Goal: Navigation & Orientation: Find specific page/section

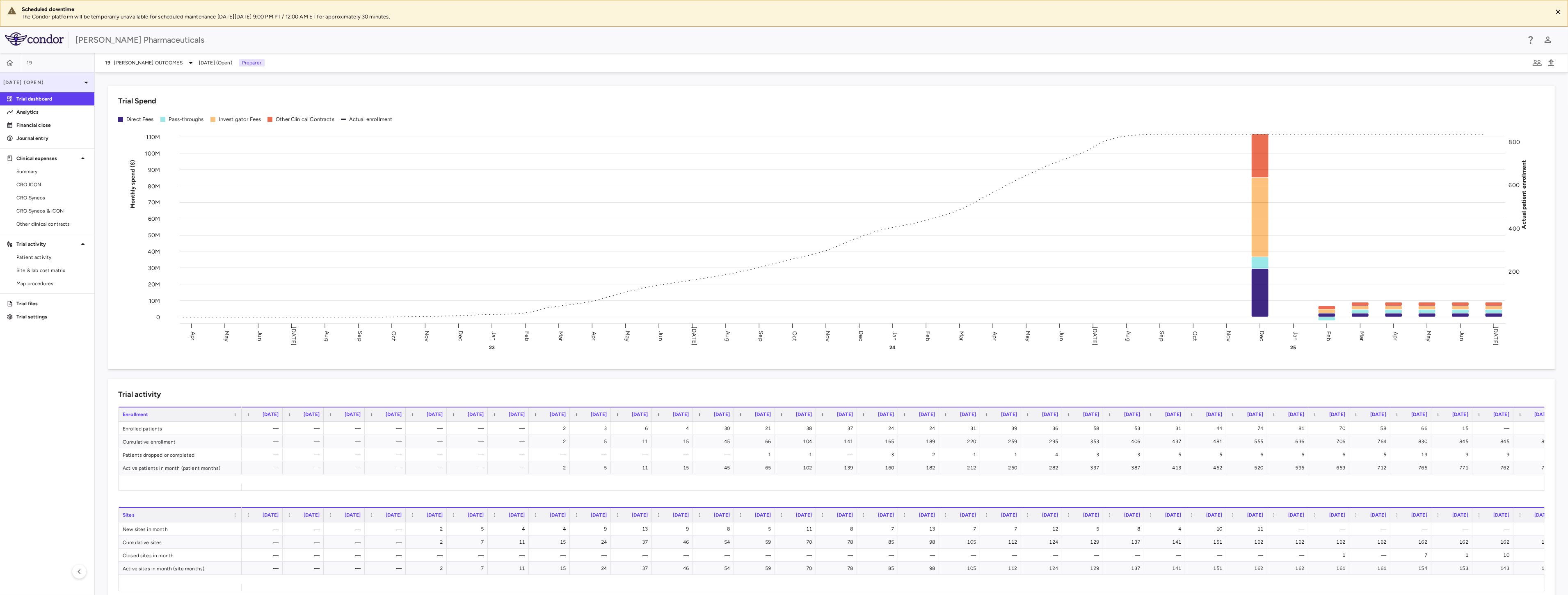
click at [80, 82] on p "[DATE] (Open)" at bounding box center [42, 82] width 78 height 7
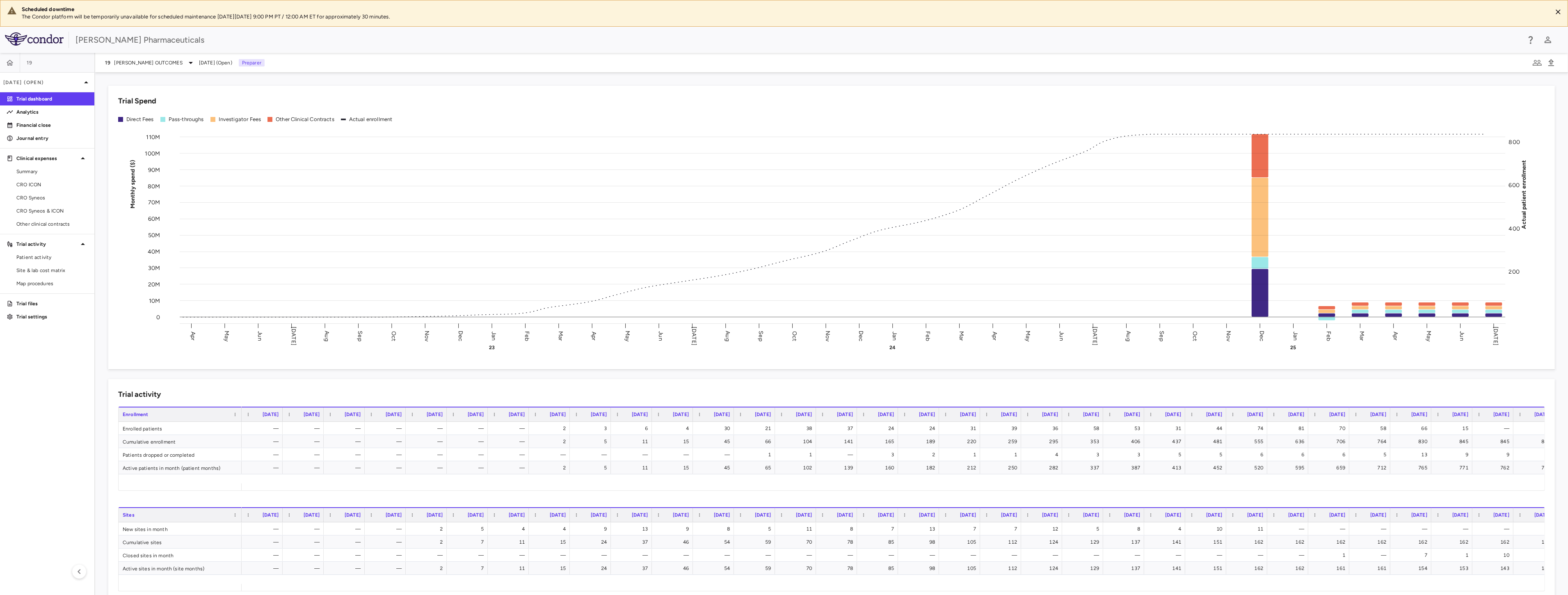
click at [84, 83] on icon at bounding box center [86, 82] width 10 height 10
click at [51, 129] on p "Financial close" at bounding box center [52, 125] width 71 height 7
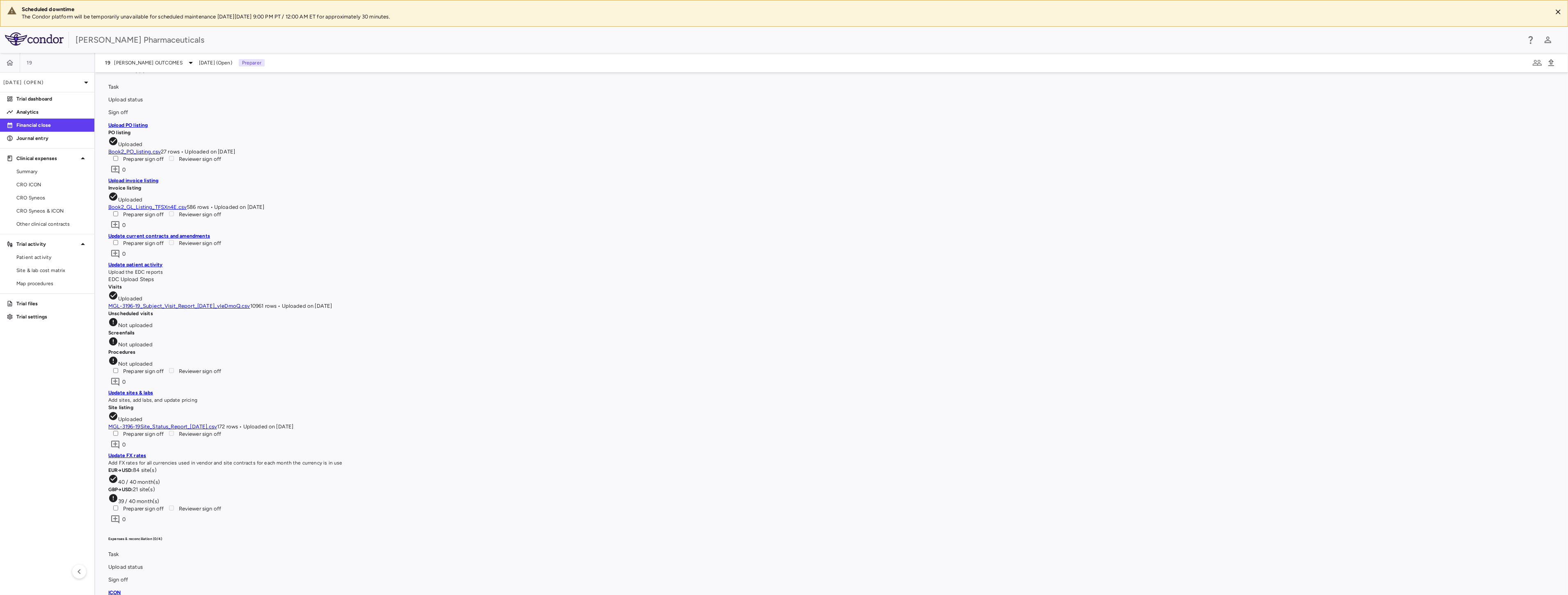
scroll to position [593, 0]
click at [54, 97] on p "Trial dashboard" at bounding box center [52, 99] width 71 height 7
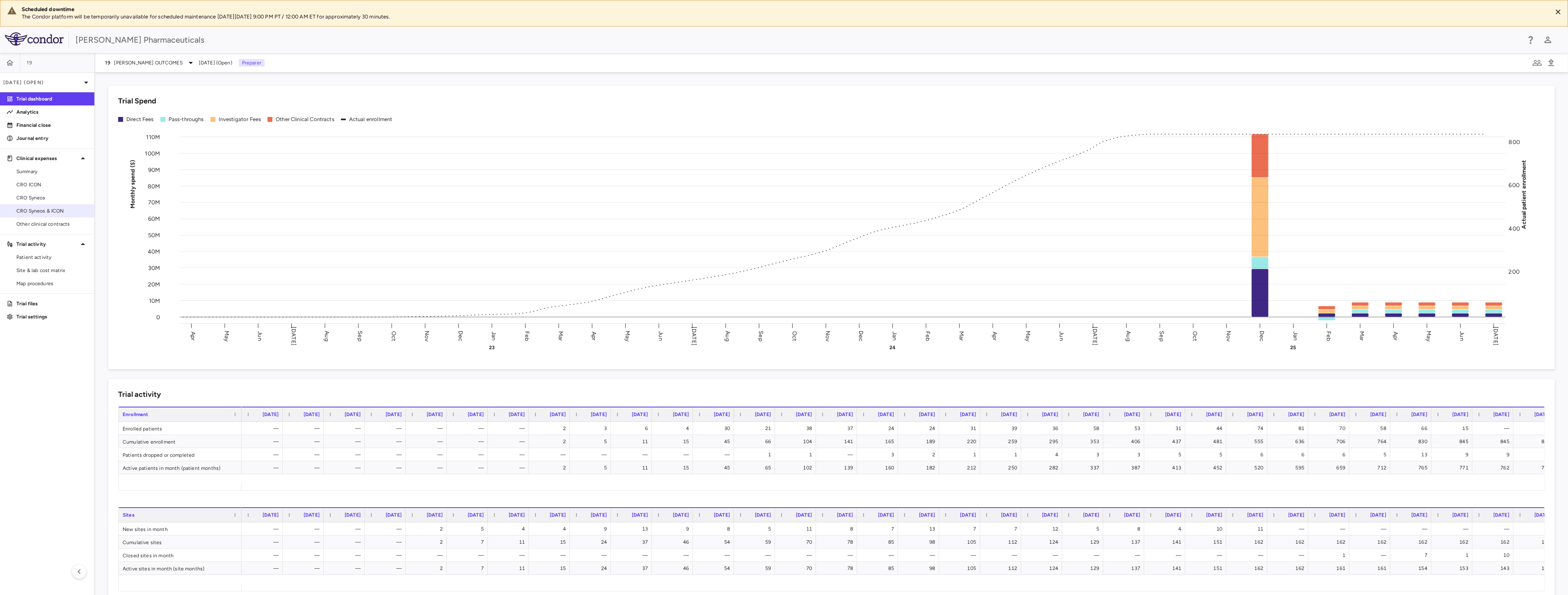
click at [46, 211] on span "CRO Syneos & ICON" at bounding box center [52, 211] width 71 height 7
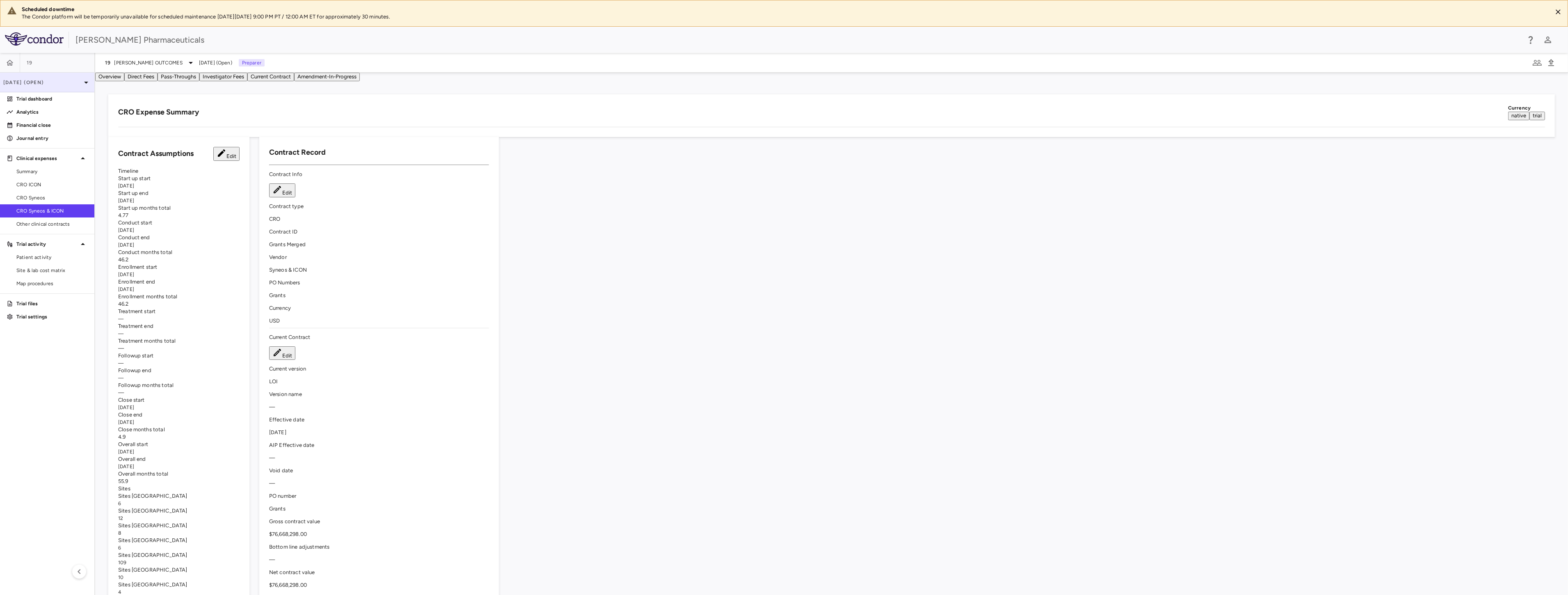
click at [56, 83] on p "[DATE] (Open)" at bounding box center [42, 82] width 78 height 7
drag, startPoint x: 43, startPoint y: 141, endPoint x: 80, endPoint y: 148, distance: 37.7
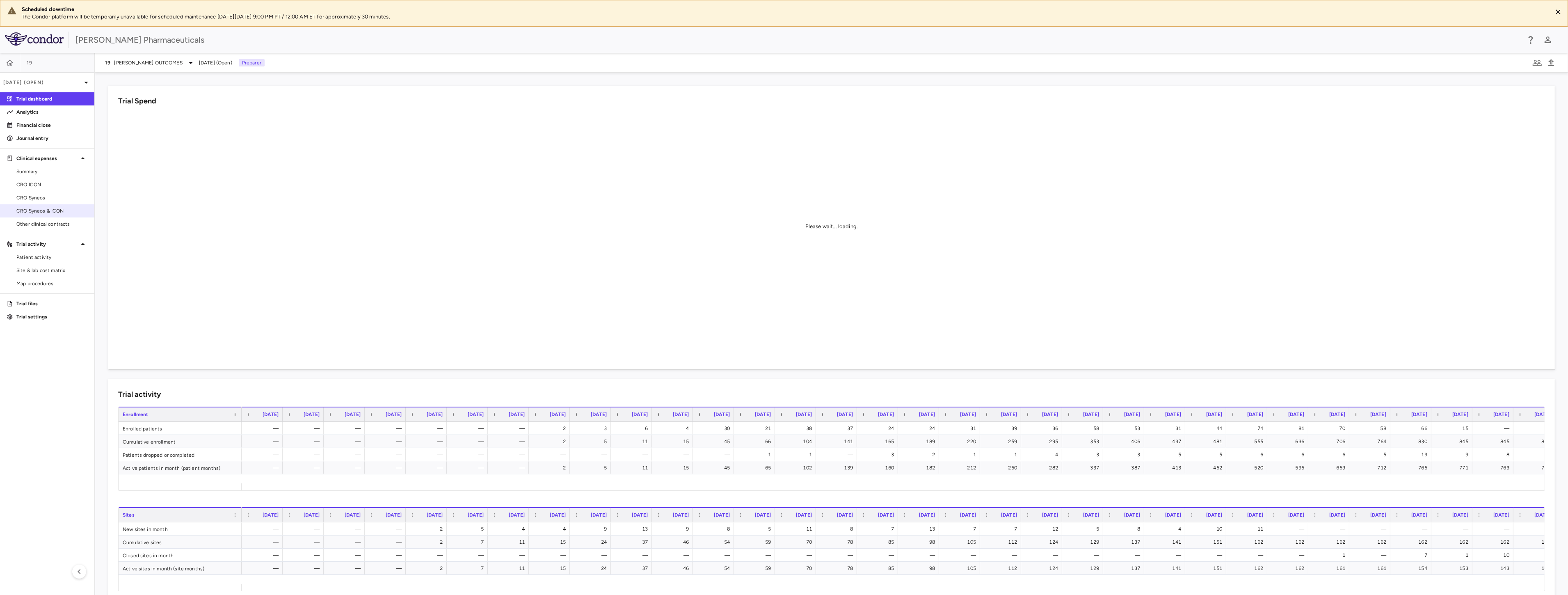
click at [41, 210] on span "CRO Syneos & ICON" at bounding box center [52, 211] width 71 height 7
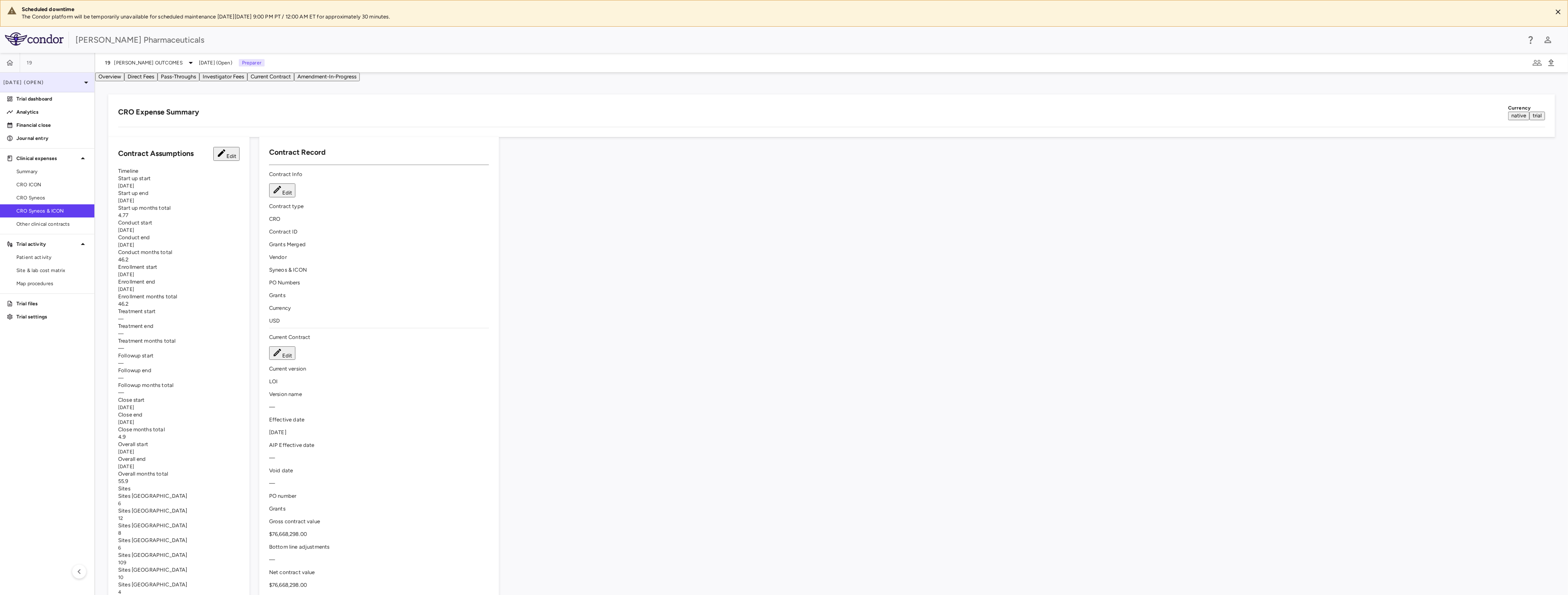
click at [44, 83] on p "[DATE] (Open)" at bounding box center [42, 82] width 78 height 7
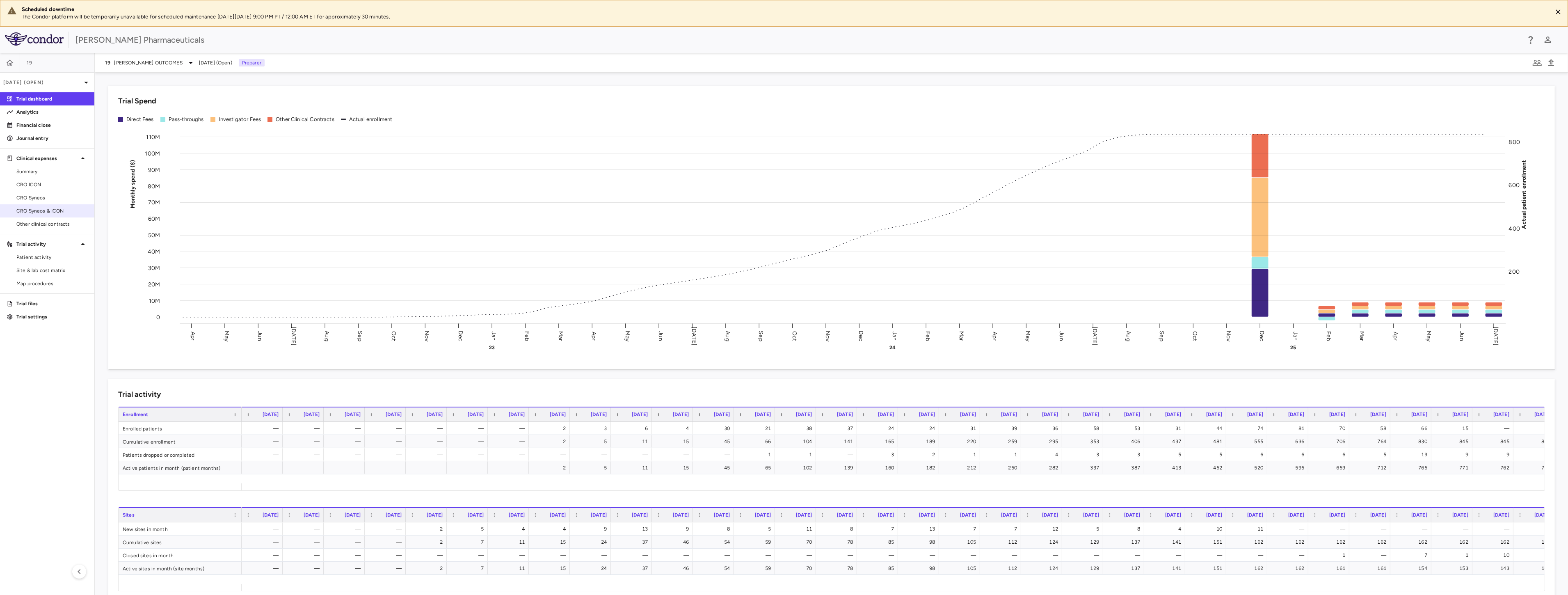
click at [55, 211] on span "CRO Syneos & ICON" at bounding box center [52, 211] width 71 height 7
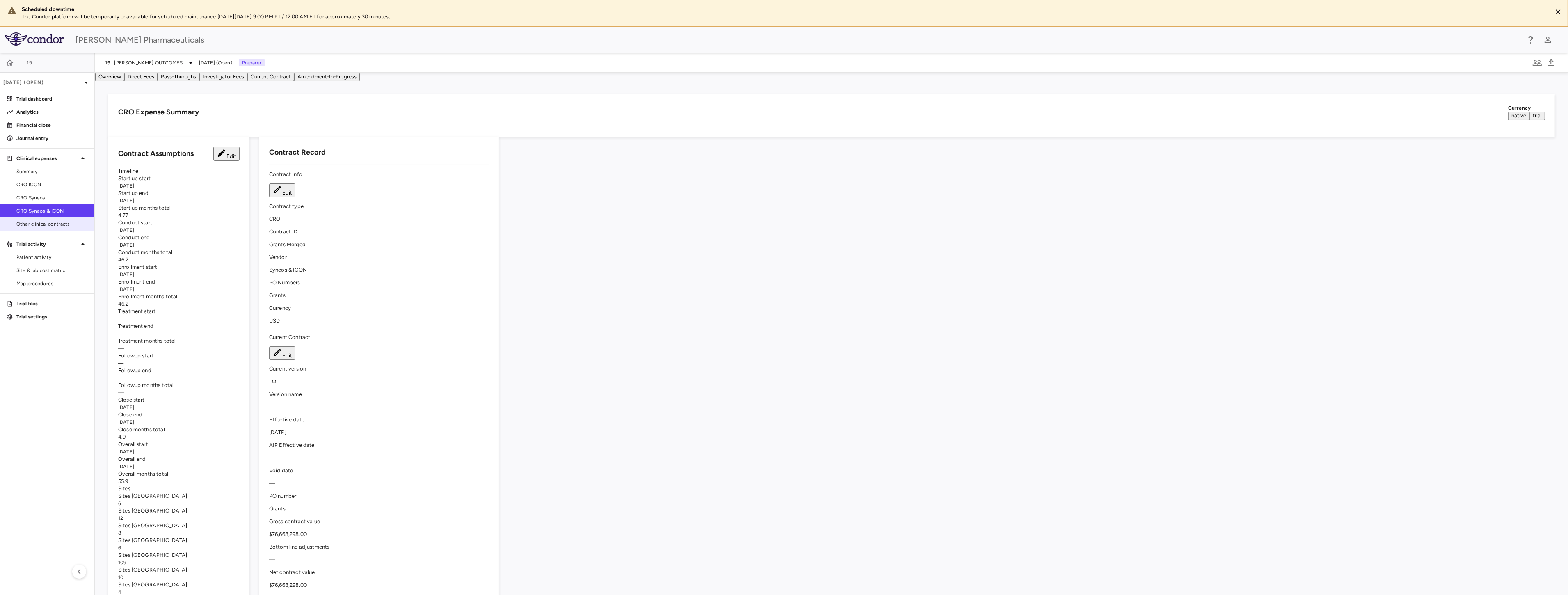
click at [68, 226] on span "Other clinical contracts" at bounding box center [52, 224] width 71 height 7
